Goal: Check status: Check status

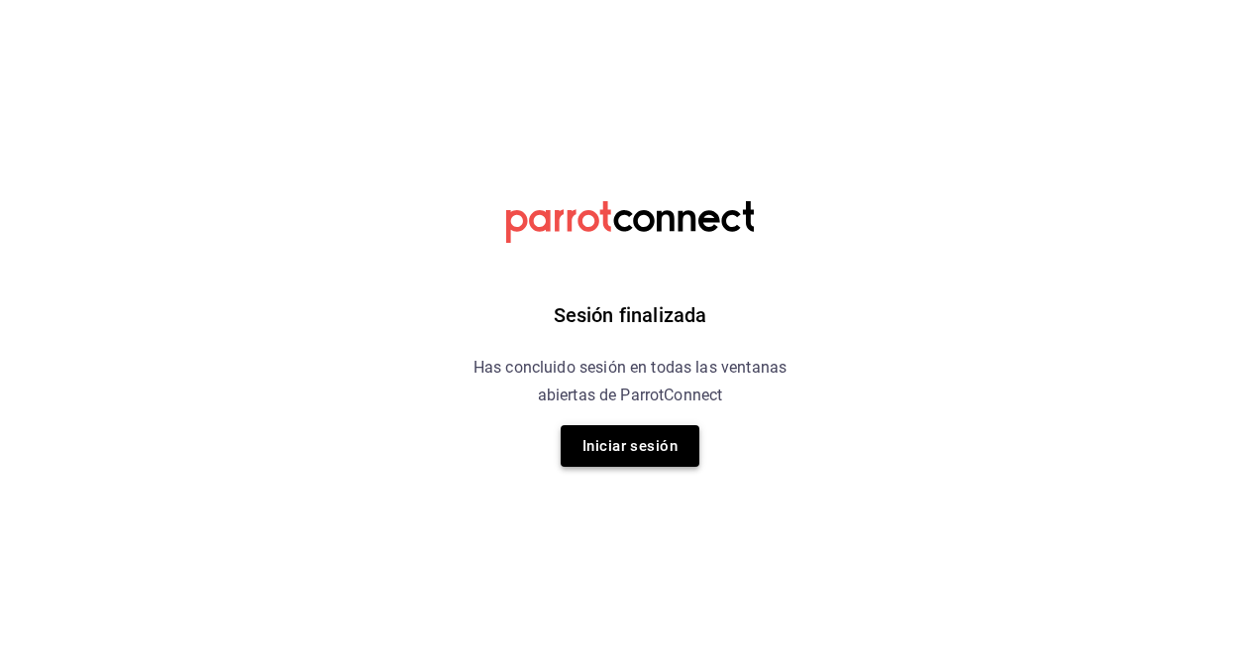
click at [656, 448] on button "Iniciar sesión" at bounding box center [630, 446] width 139 height 42
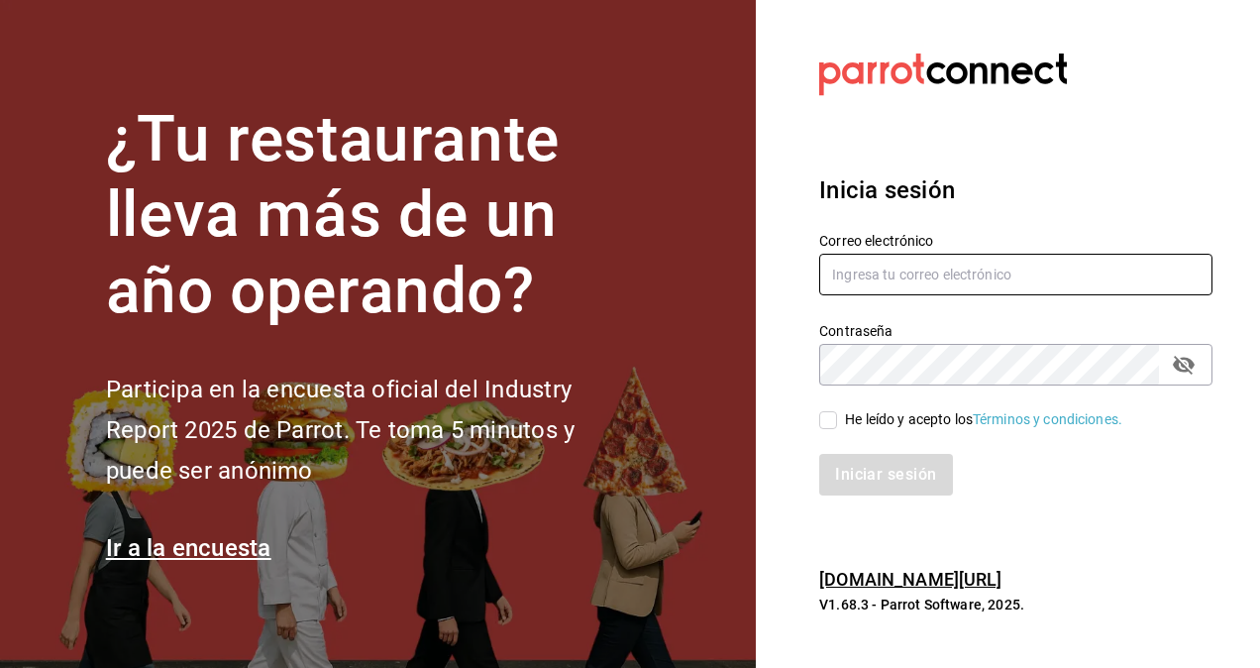
type input "[PERSON_NAME][EMAIL_ADDRESS][PERSON_NAME][DOMAIN_NAME]"
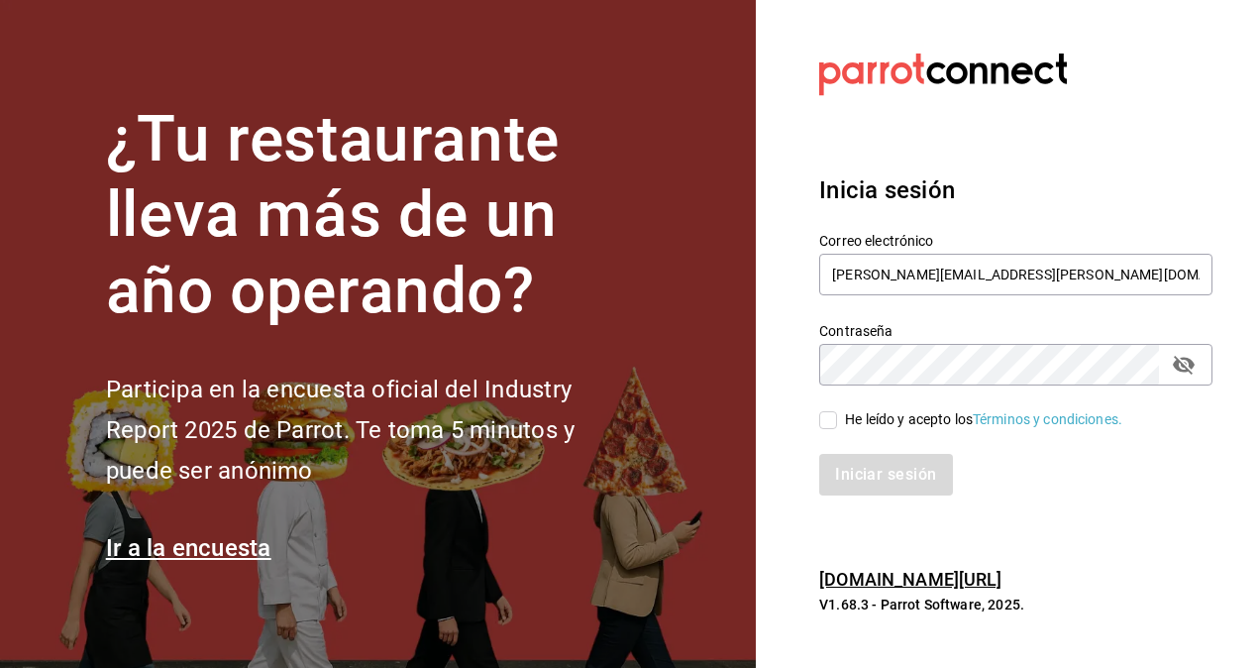
click at [828, 420] on input "He leído y acepto los Términos y condiciones." at bounding box center [829, 420] width 18 height 18
checkbox input "true"
click at [881, 475] on button "Iniciar sesión" at bounding box center [887, 475] width 135 height 42
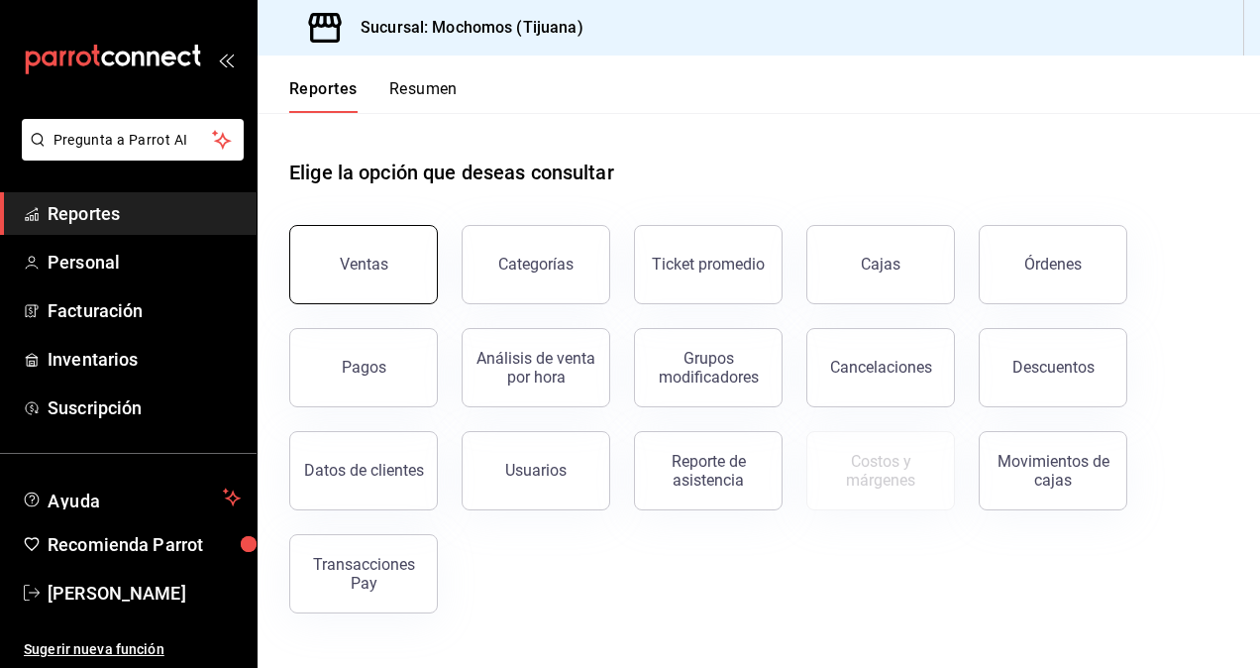
click at [389, 275] on button "Ventas" at bounding box center [363, 264] width 149 height 79
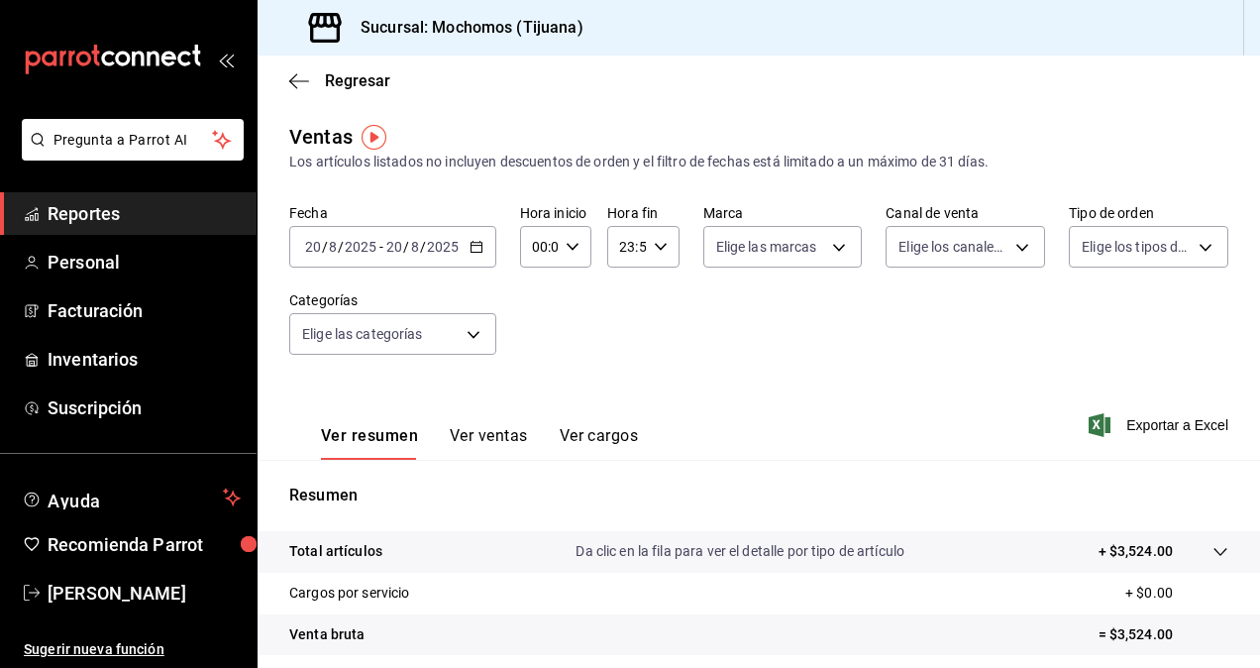
click at [476, 250] on icon "button" at bounding box center [477, 247] width 14 height 14
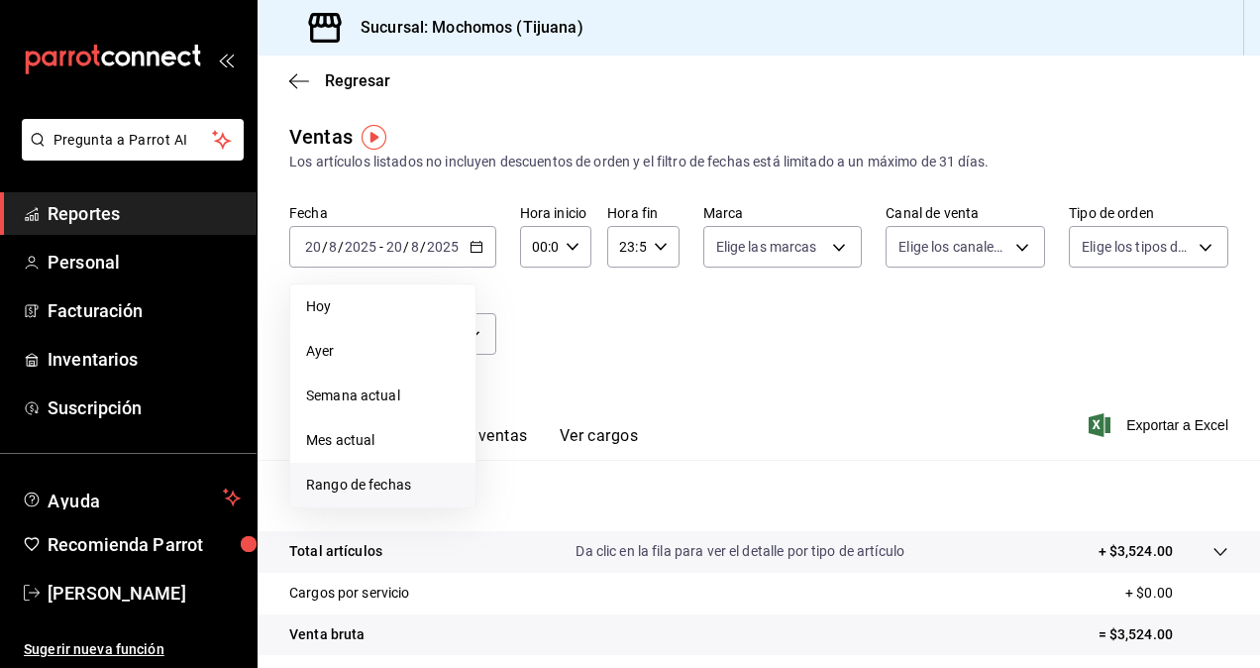
click at [400, 482] on span "Rango de fechas" at bounding box center [383, 485] width 154 height 21
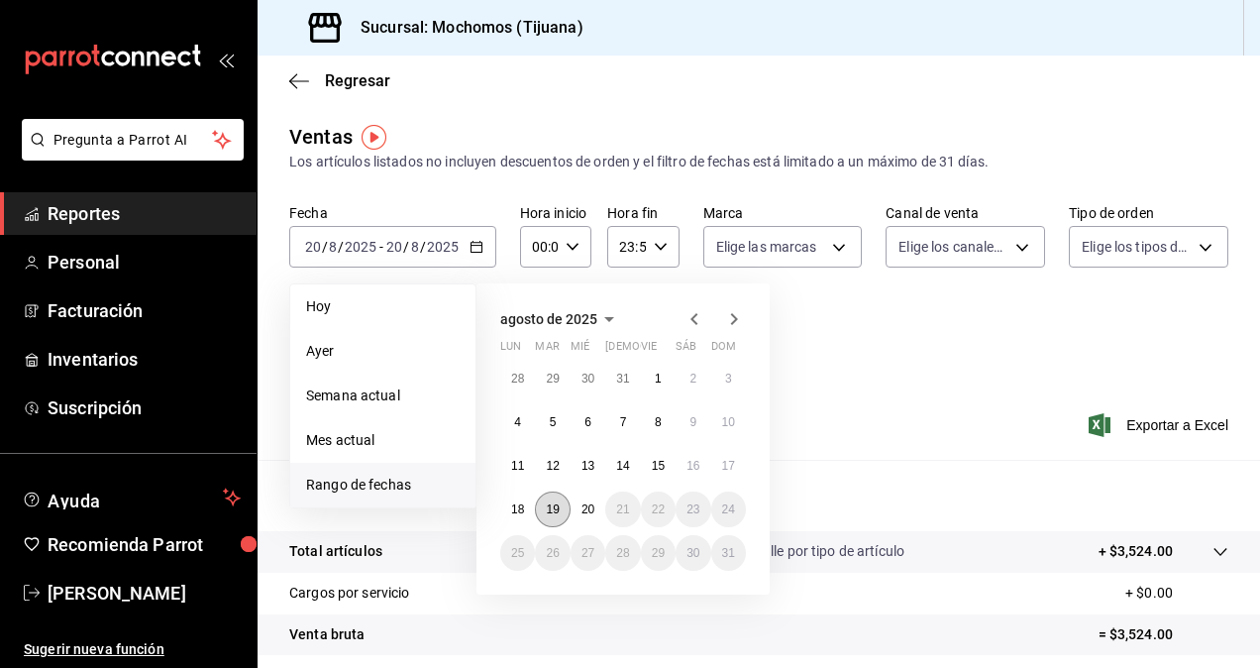
click at [556, 516] on button "19" at bounding box center [552, 510] width 35 height 36
click at [577, 502] on button "20" at bounding box center [588, 510] width 35 height 36
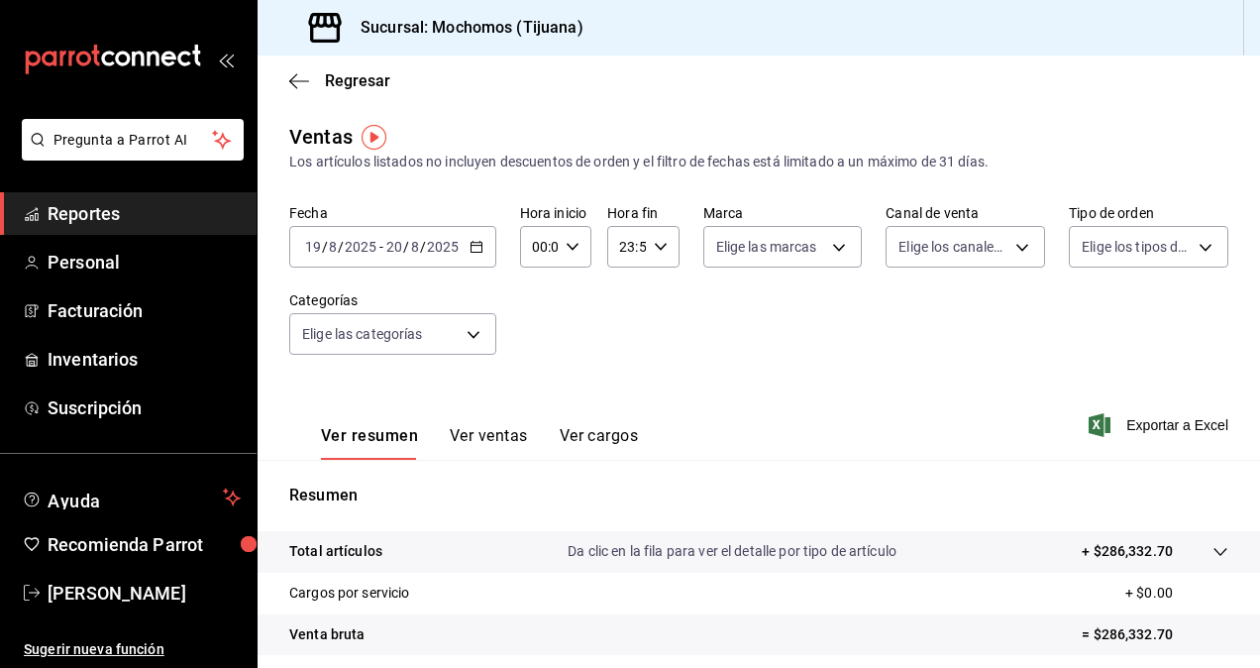
click at [567, 251] on icon "button" at bounding box center [573, 247] width 14 height 14
click at [534, 338] on span "05" at bounding box center [536, 337] width 4 height 16
type input "05:00"
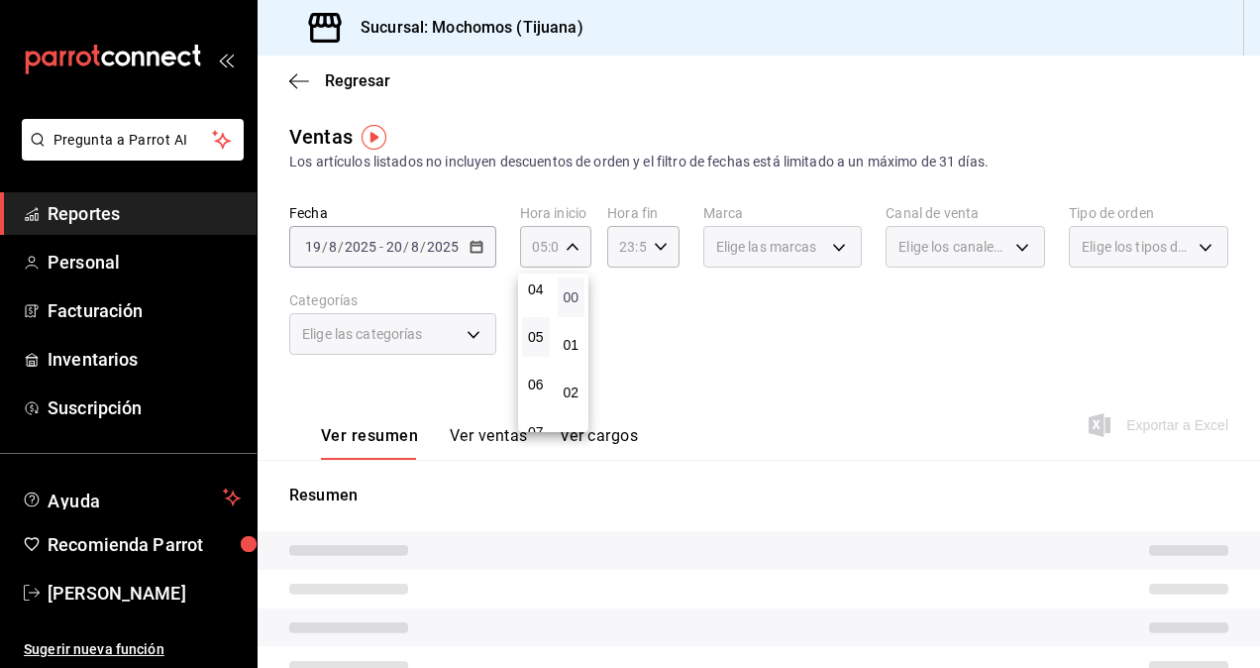
click at [573, 304] on span "00" at bounding box center [572, 297] width 4 height 16
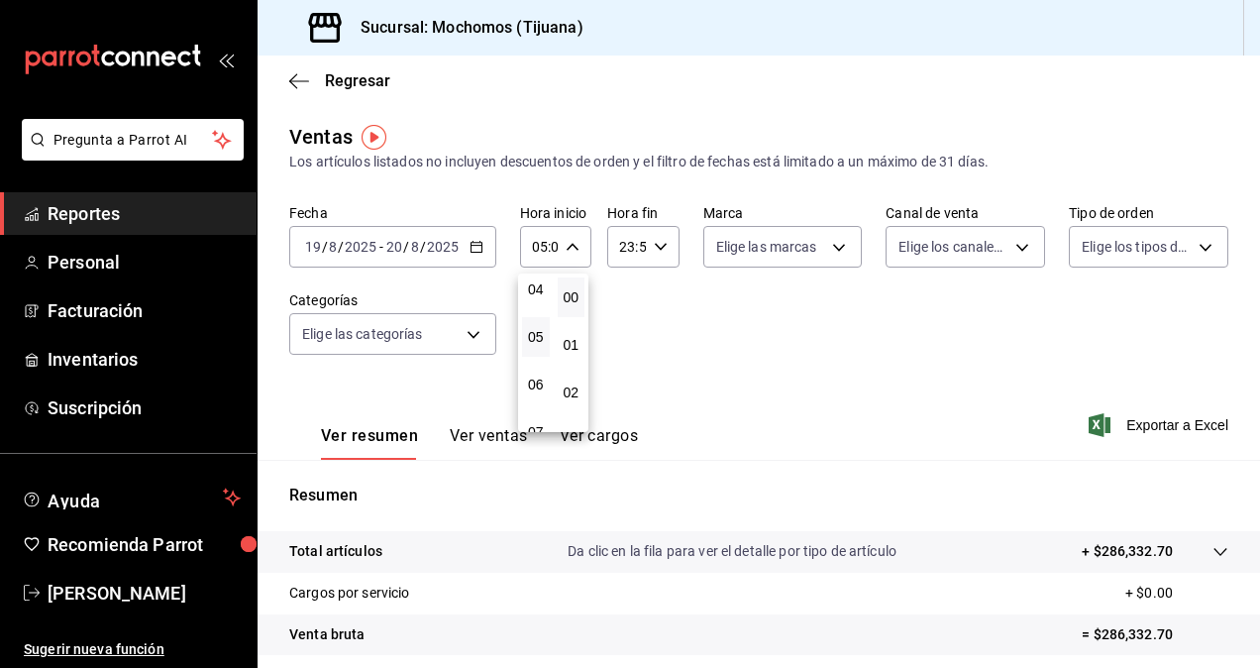
click at [656, 250] on div at bounding box center [630, 334] width 1260 height 668
click at [656, 250] on icon "button" at bounding box center [661, 247] width 14 height 14
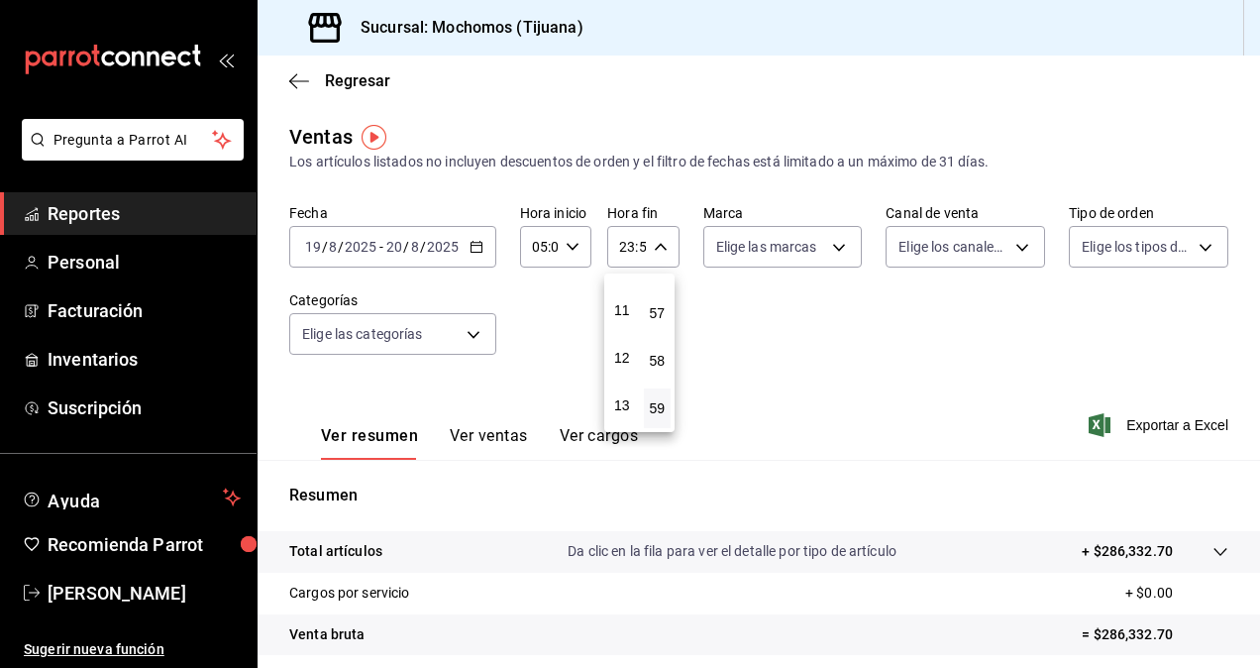
scroll to position [190, 0]
click at [624, 343] on span "05" at bounding box center [622, 345] width 4 height 16
click at [654, 310] on button "00" at bounding box center [658, 297] width 28 height 40
type input "05:00"
click at [786, 351] on div at bounding box center [630, 334] width 1260 height 668
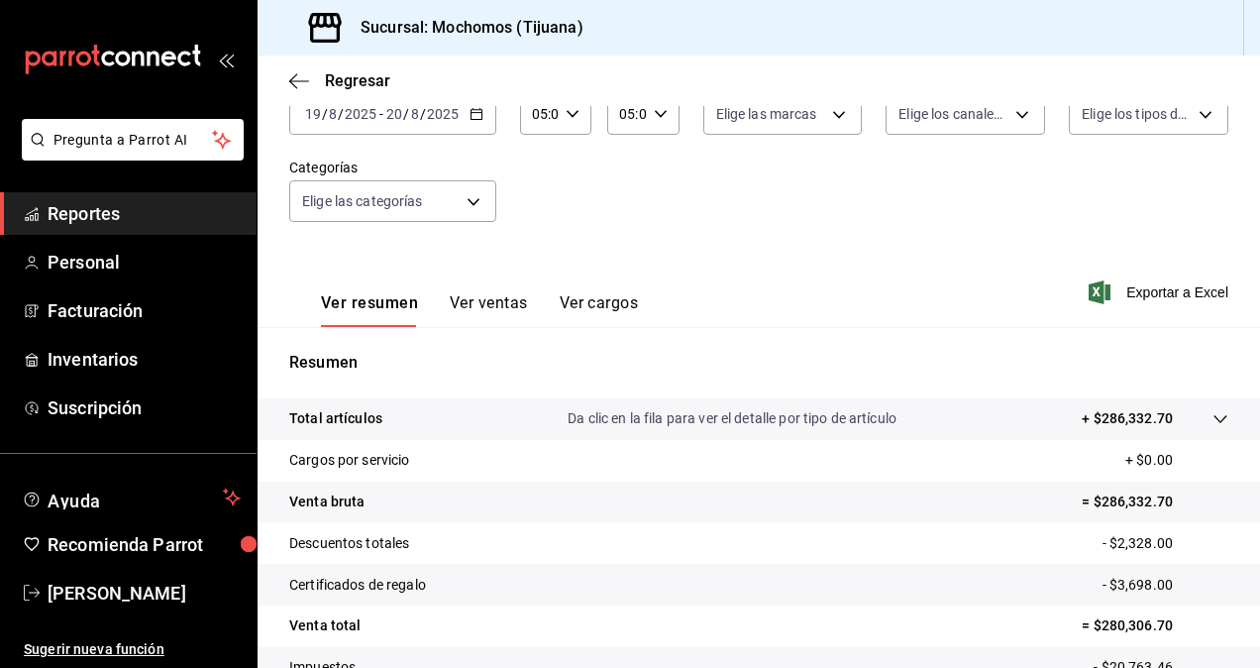
scroll to position [281, 0]
